Goal: Task Accomplishment & Management: Use online tool/utility

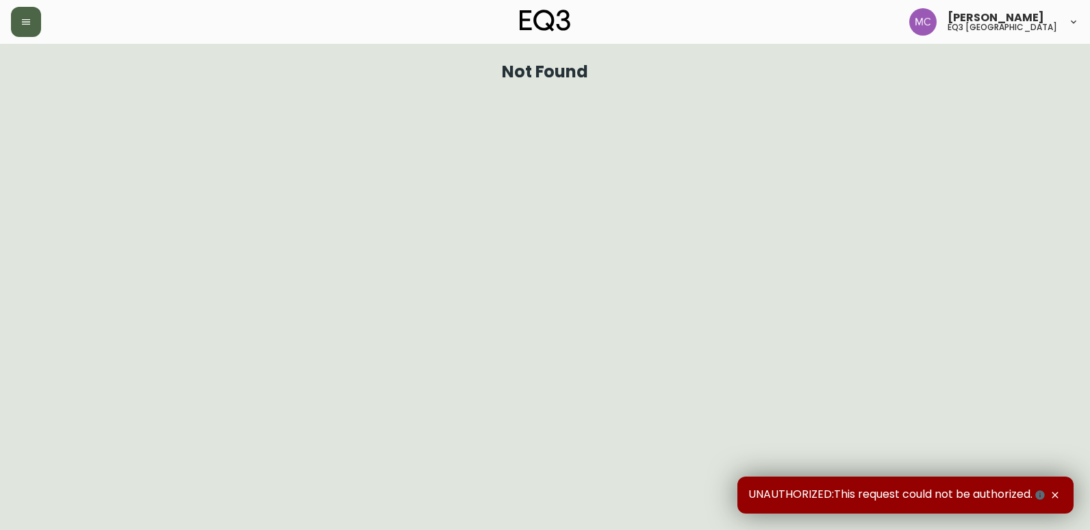
drag, startPoint x: 24, startPoint y: 24, endPoint x: 25, endPoint y: 31, distance: 6.9
click at [25, 24] on icon "button" at bounding box center [26, 21] width 8 height 5
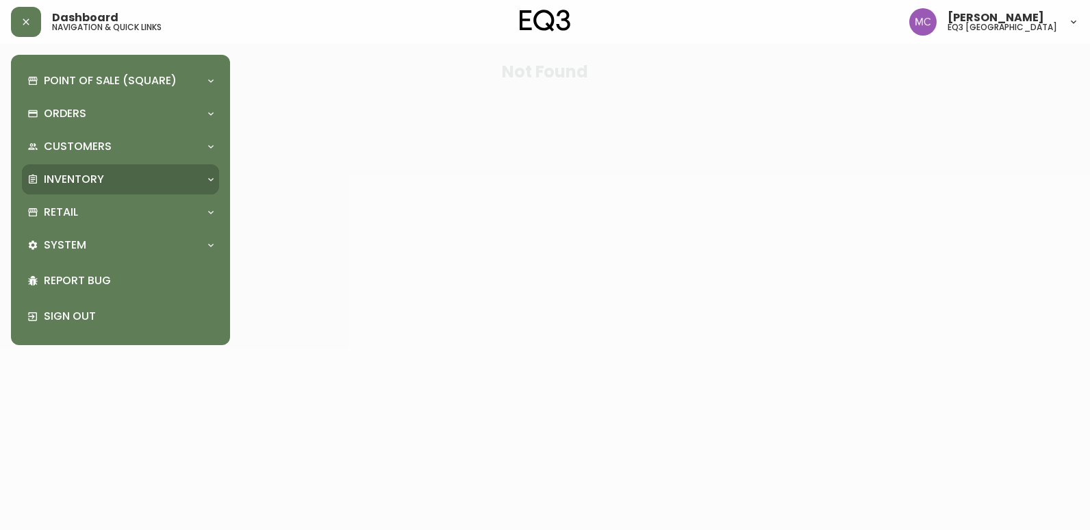
click at [55, 181] on p "Inventory" at bounding box center [74, 179] width 60 height 15
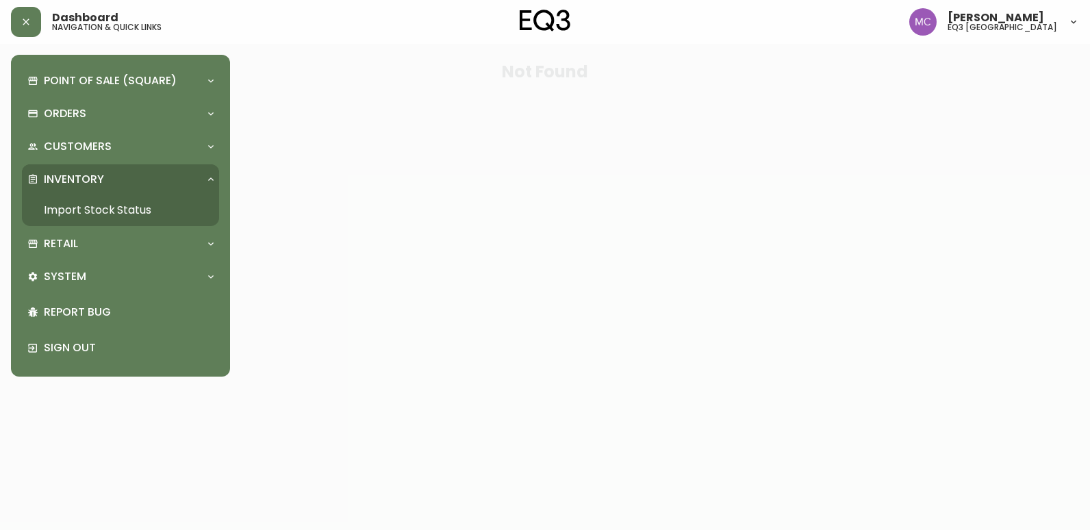
click at [57, 207] on link "Import Stock Status" at bounding box center [120, 209] width 197 height 31
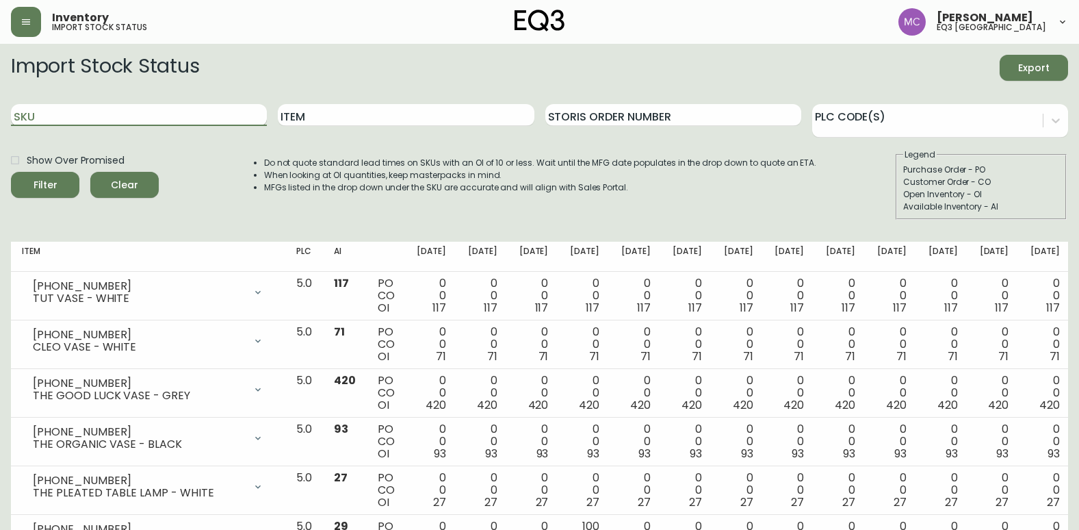
click at [215, 118] on input "SKU" at bounding box center [139, 115] width 256 height 22
paste input "3020-662-13-A"
click at [11, 172] on button "Filter" at bounding box center [45, 185] width 68 height 26
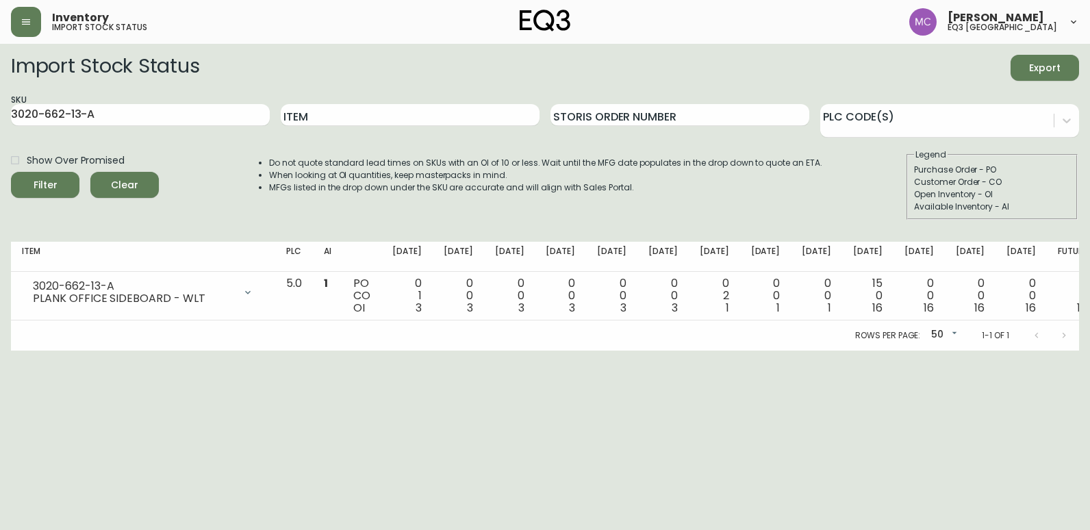
click at [741, 350] on html "Inventory import stock status [PERSON_NAME] eq3 [GEOGRAPHIC_DATA] Import Stock …" at bounding box center [545, 175] width 1090 height 350
click at [278, 350] on html "Inventory import stock status [PERSON_NAME] eq3 [GEOGRAPHIC_DATA] Import Stock …" at bounding box center [545, 175] width 1090 height 350
drag, startPoint x: 182, startPoint y: 114, endPoint x: -3, endPoint y: 98, distance: 185.5
click at [0, 98] on html "Inventory import stock status [PERSON_NAME] eq3 [GEOGRAPHIC_DATA] Import Stock …" at bounding box center [545, 175] width 1090 height 350
paste input "4-13-B"
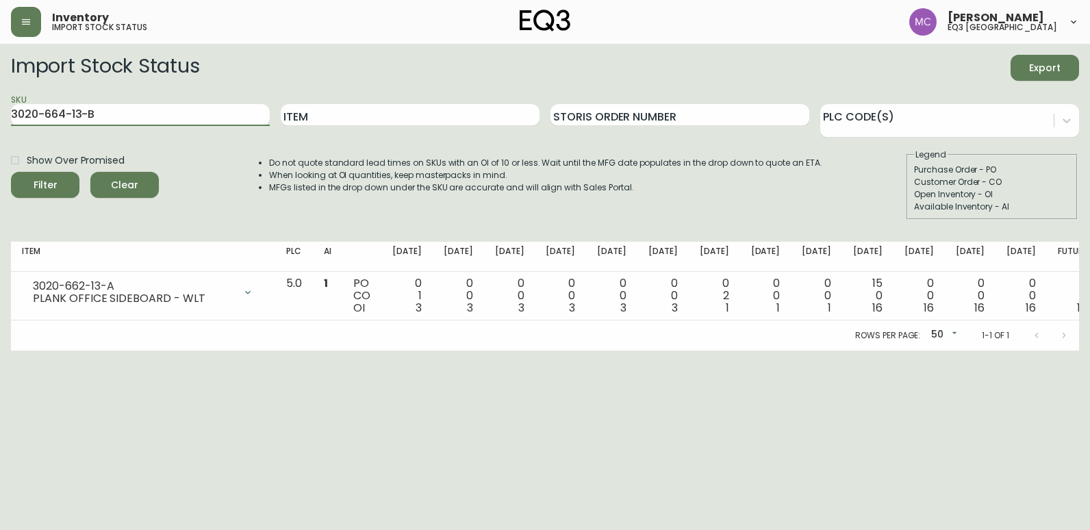
type input "3020-664-13-B"
click at [11, 172] on button "Filter" at bounding box center [45, 185] width 68 height 26
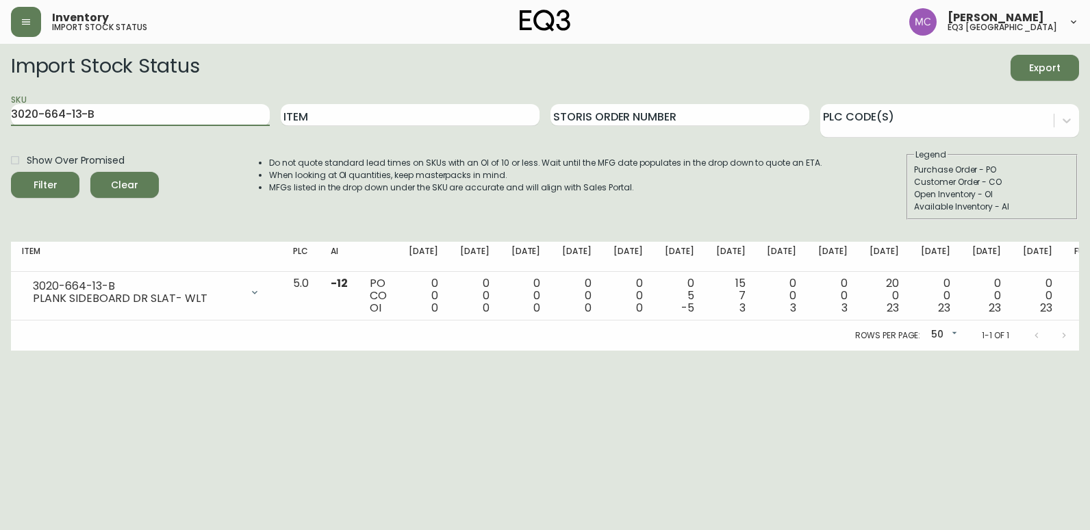
drag, startPoint x: 159, startPoint y: 120, endPoint x: -3, endPoint y: 116, distance: 162.3
click at [0, 116] on html "Inventory import stock status [PERSON_NAME] eq3 [GEOGRAPHIC_DATA] Import Stock …" at bounding box center [545, 175] width 1090 height 350
drag, startPoint x: 738, startPoint y: 255, endPoint x: 699, endPoint y: 260, distance: 39.4
click at [699, 260] on tr "Item PLC AI [DATE] Sep [DATE] Oct [DATE] Oct [DATE] Oct 31 [DATE] Nov [DATE] No…" at bounding box center [562, 257] width 1103 height 30
click at [873, 203] on div "Show Over Promised Filter Clear Do not quote standard lead times on SKUs with a…" at bounding box center [545, 184] width 1068 height 71
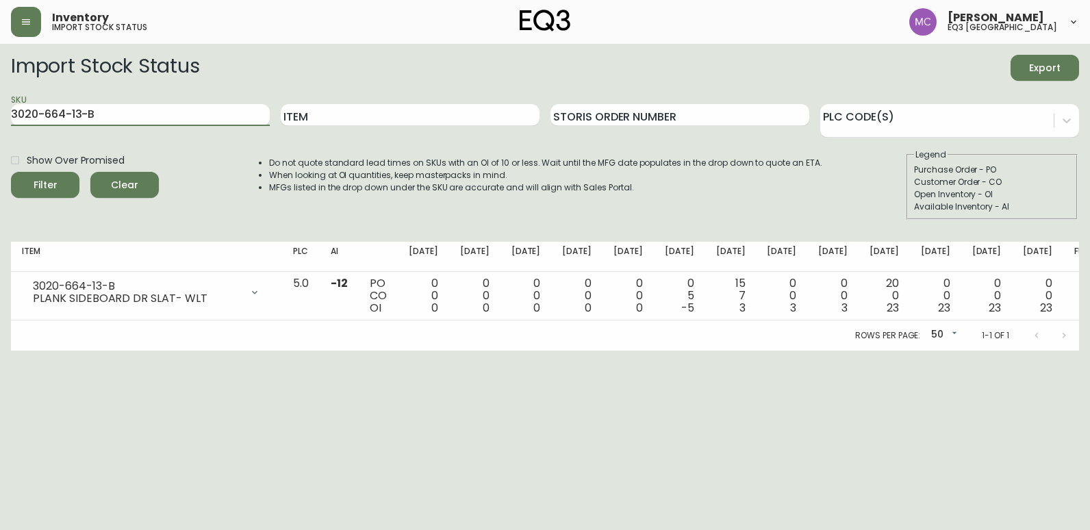
drag, startPoint x: 85, startPoint y: 113, endPoint x: -3, endPoint y: 123, distance: 88.1
click at [0, 123] on html "Inventory import stock status [PERSON_NAME] eq3 [GEOGRAPHIC_DATA] Import Stock …" at bounding box center [545, 175] width 1090 height 350
click at [155, 122] on input "3020-664-13-B" at bounding box center [140, 115] width 259 height 22
drag, startPoint x: 149, startPoint y: 117, endPoint x: 0, endPoint y: 114, distance: 148.6
click at [0, 112] on html "Inventory import stock status [PERSON_NAME] eq3 [GEOGRAPHIC_DATA] Import Stock …" at bounding box center [545, 175] width 1090 height 350
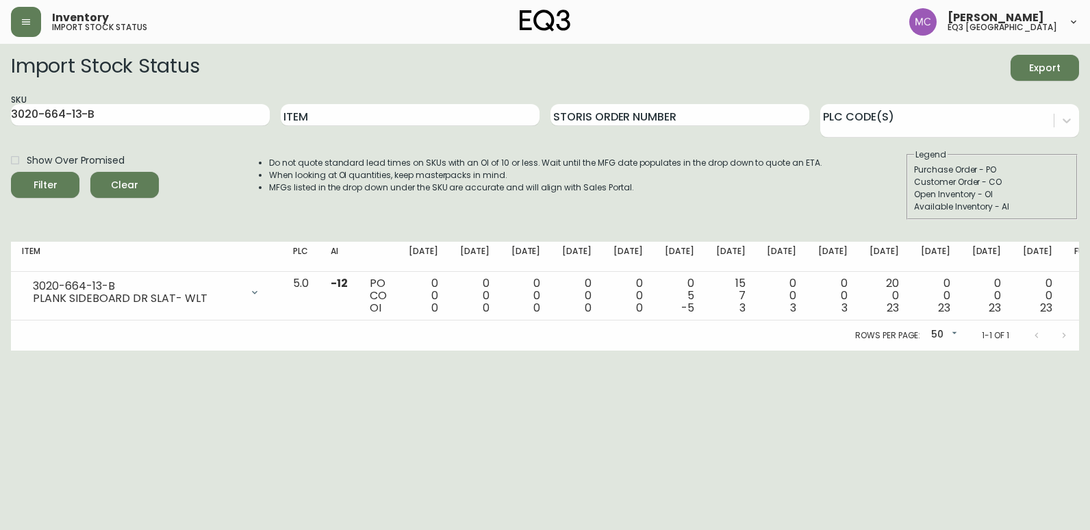
click at [821, 350] on html "Inventory import stock status [PERSON_NAME] eq3 [GEOGRAPHIC_DATA] Import Stock …" at bounding box center [545, 175] width 1090 height 350
click at [14, 338] on div "Rows per page: 50 50 1-1 of 1" at bounding box center [545, 335] width 1068 height 30
